Goal: Information Seeking & Learning: Understand process/instructions

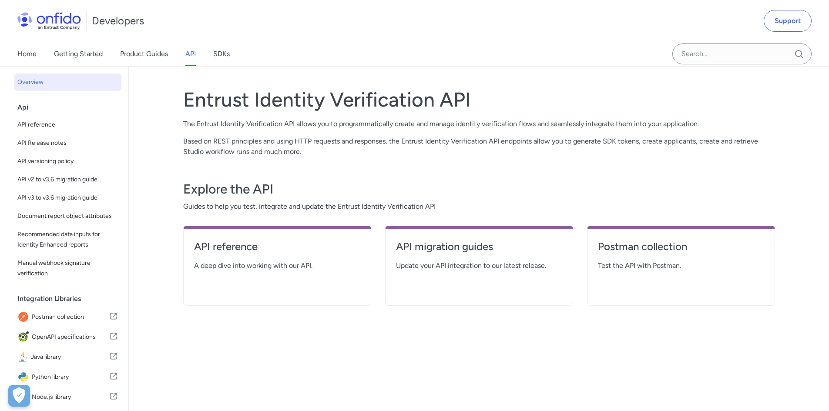
click at [231, 55] on div "Home Getting Started Product Guides API SDKs" at bounding box center [132, 54] width 265 height 24
click at [228, 55] on link "SDKs" at bounding box center [221, 54] width 17 height 24
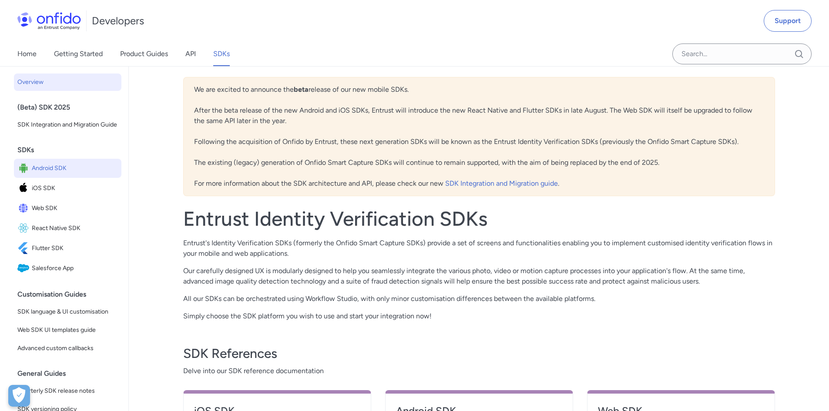
click at [47, 175] on span "Android SDK" at bounding box center [75, 168] width 86 height 12
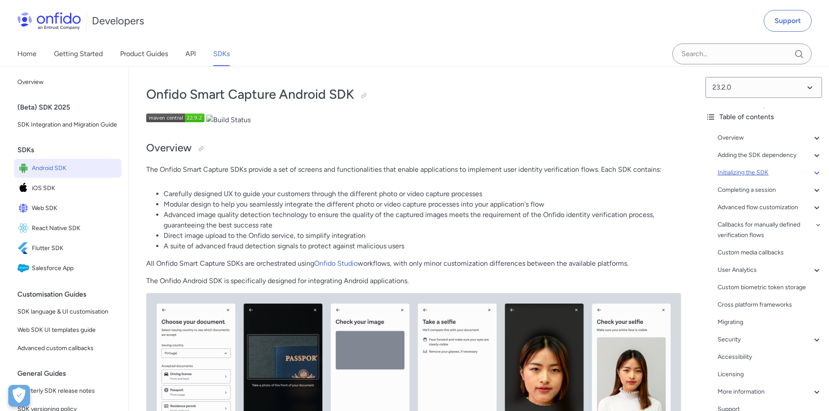
click at [762, 170] on div "Initializing the SDK" at bounding box center [770, 173] width 104 height 10
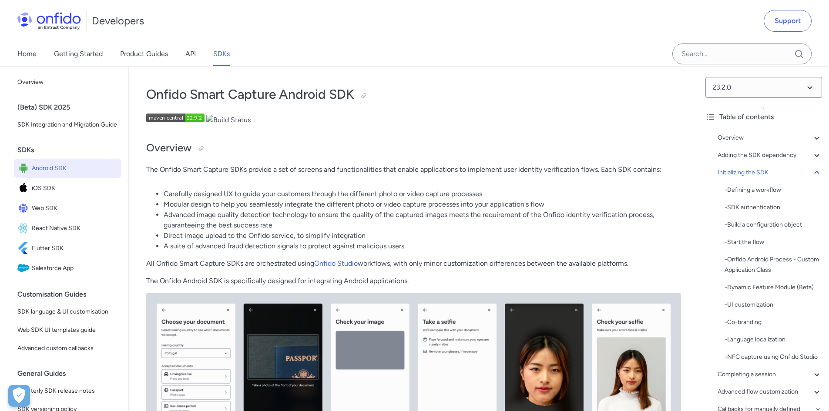
scroll to position [2080, 0]
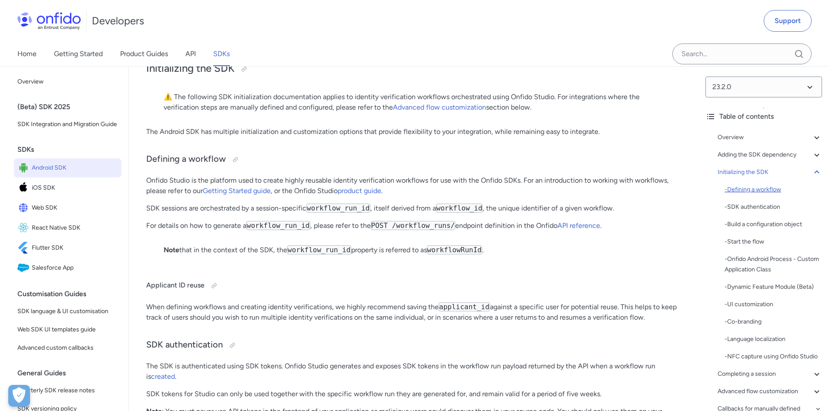
click at [762, 191] on div "- Defining a workflow" at bounding box center [773, 190] width 97 height 10
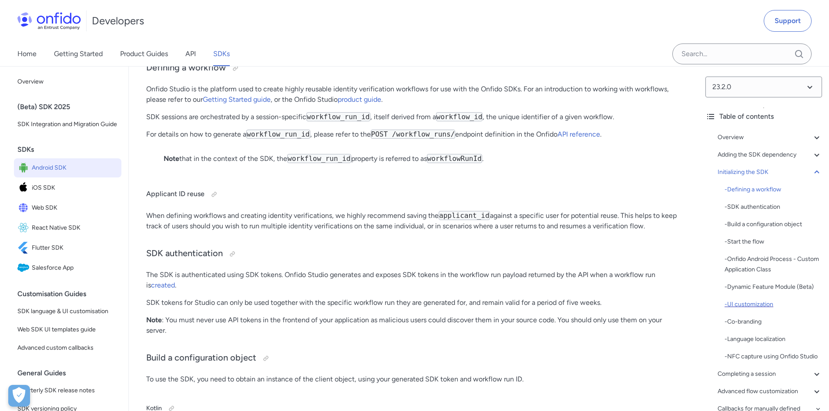
click at [757, 300] on div "- UI customization" at bounding box center [773, 304] width 97 height 10
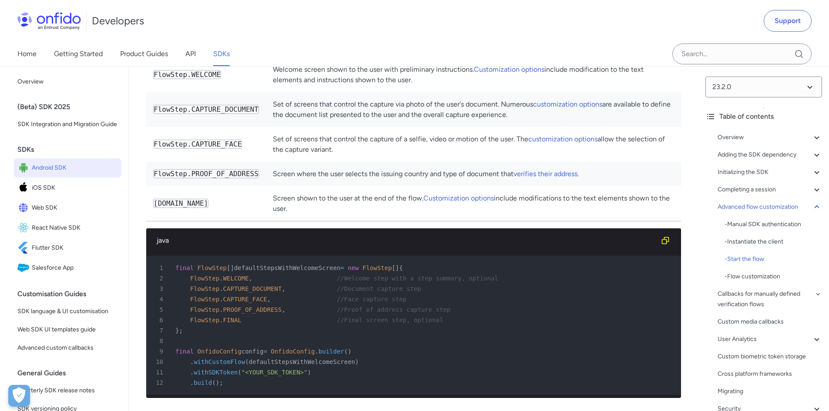
scroll to position [8713, 0]
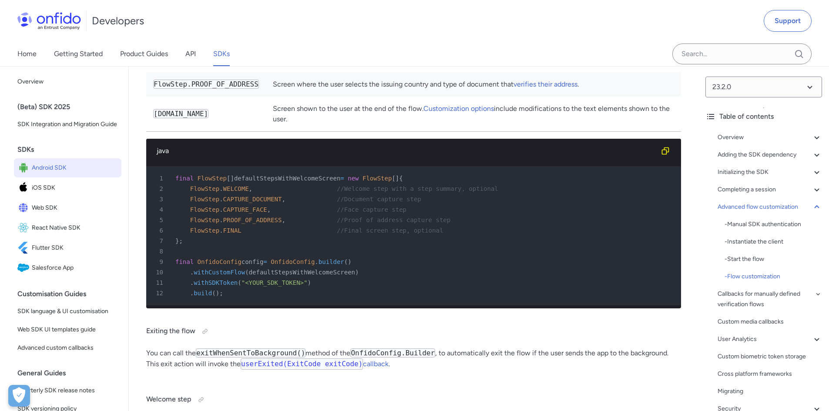
click at [552, 19] on link "customization options" at bounding box center [567, 14] width 69 height 8
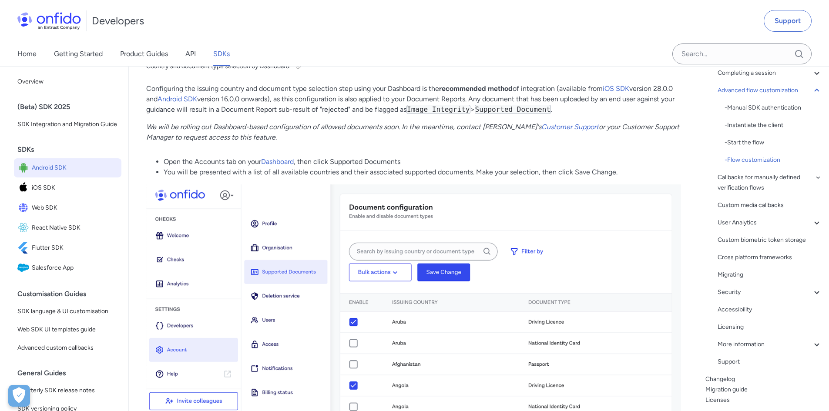
scroll to position [131, 0]
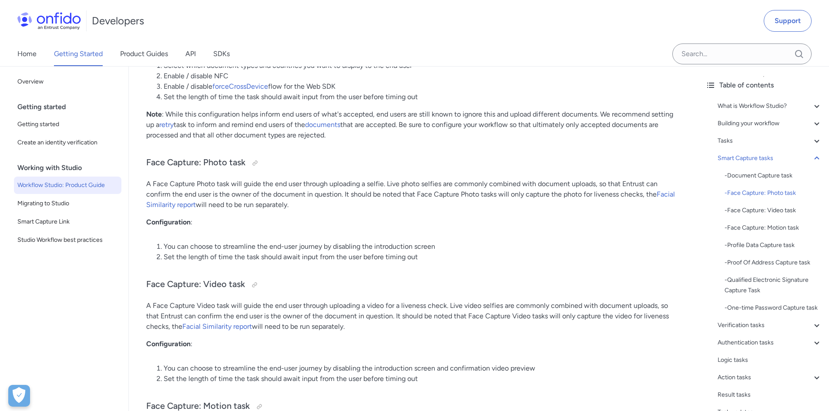
scroll to position [2924, 0]
